Goal: Task Accomplishment & Management: Use online tool/utility

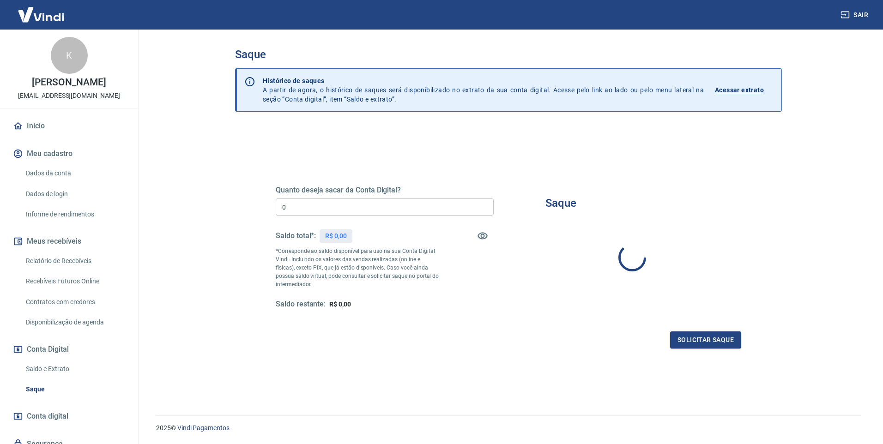
type input "R$ 0,00"
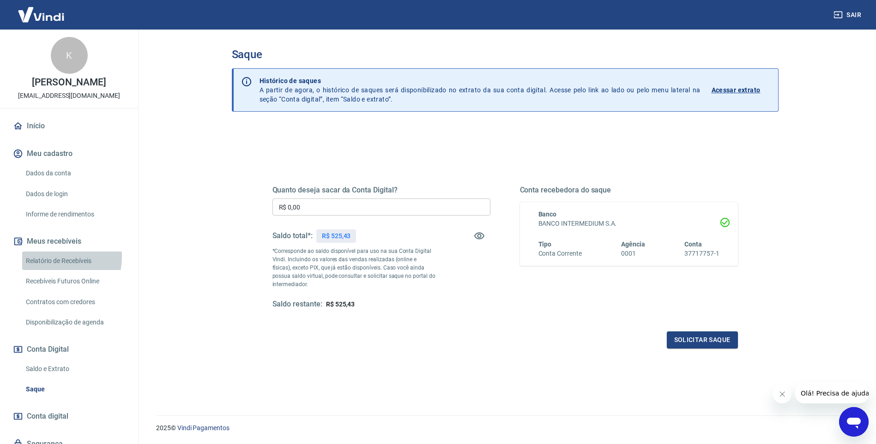
click at [48, 256] on link "Relatório de Recebíveis" at bounding box center [74, 261] width 105 height 19
